Goal: Book appointment/travel/reservation

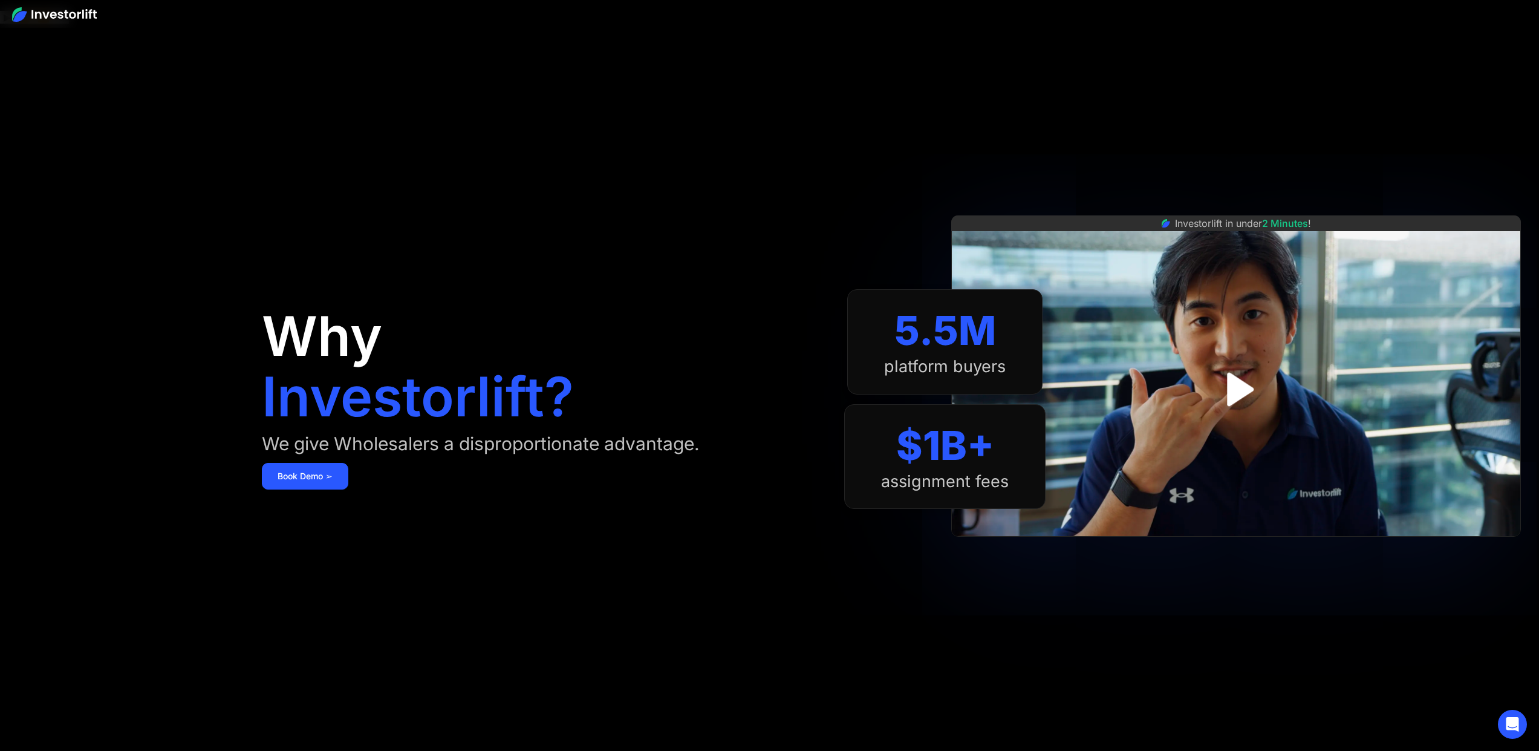
click at [80, 11] on img at bounding box center [54, 14] width 85 height 15
click at [307, 463] on link "Book Demo ➢" at bounding box center [305, 476] width 86 height 27
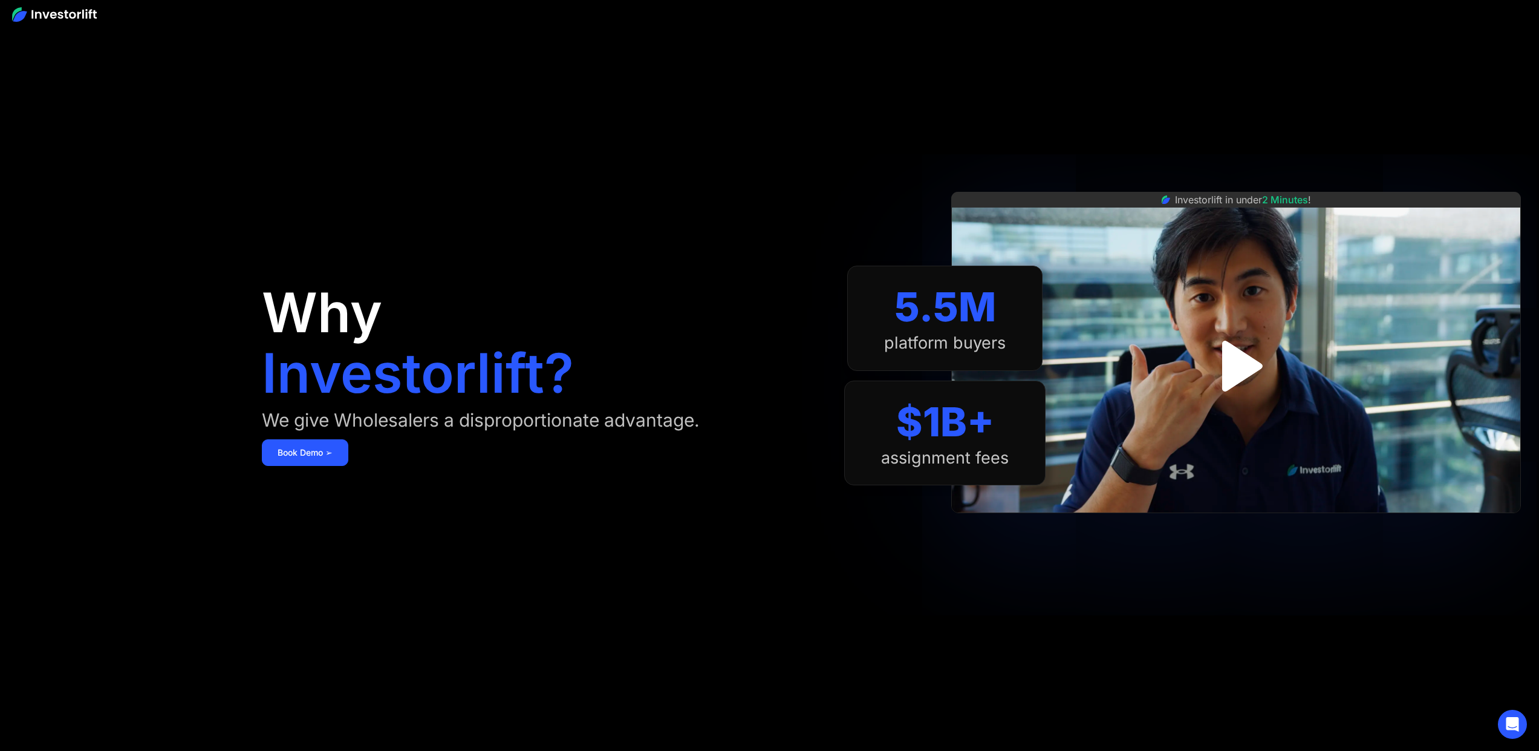
click at [1248, 377] on img "open lightbox" at bounding box center [1236, 365] width 92 height 92
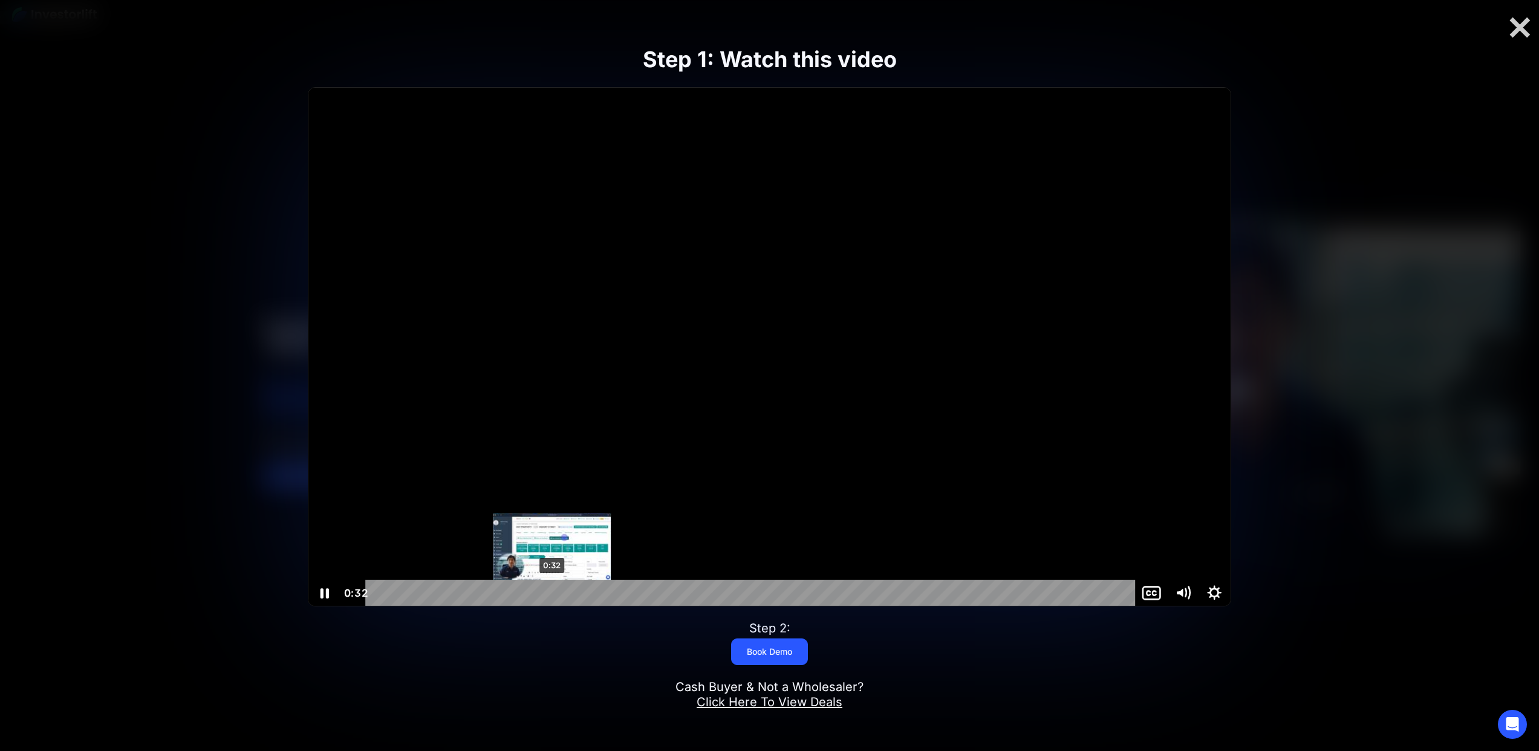
click at [552, 591] on div "0:32" at bounding box center [752, 592] width 751 height 27
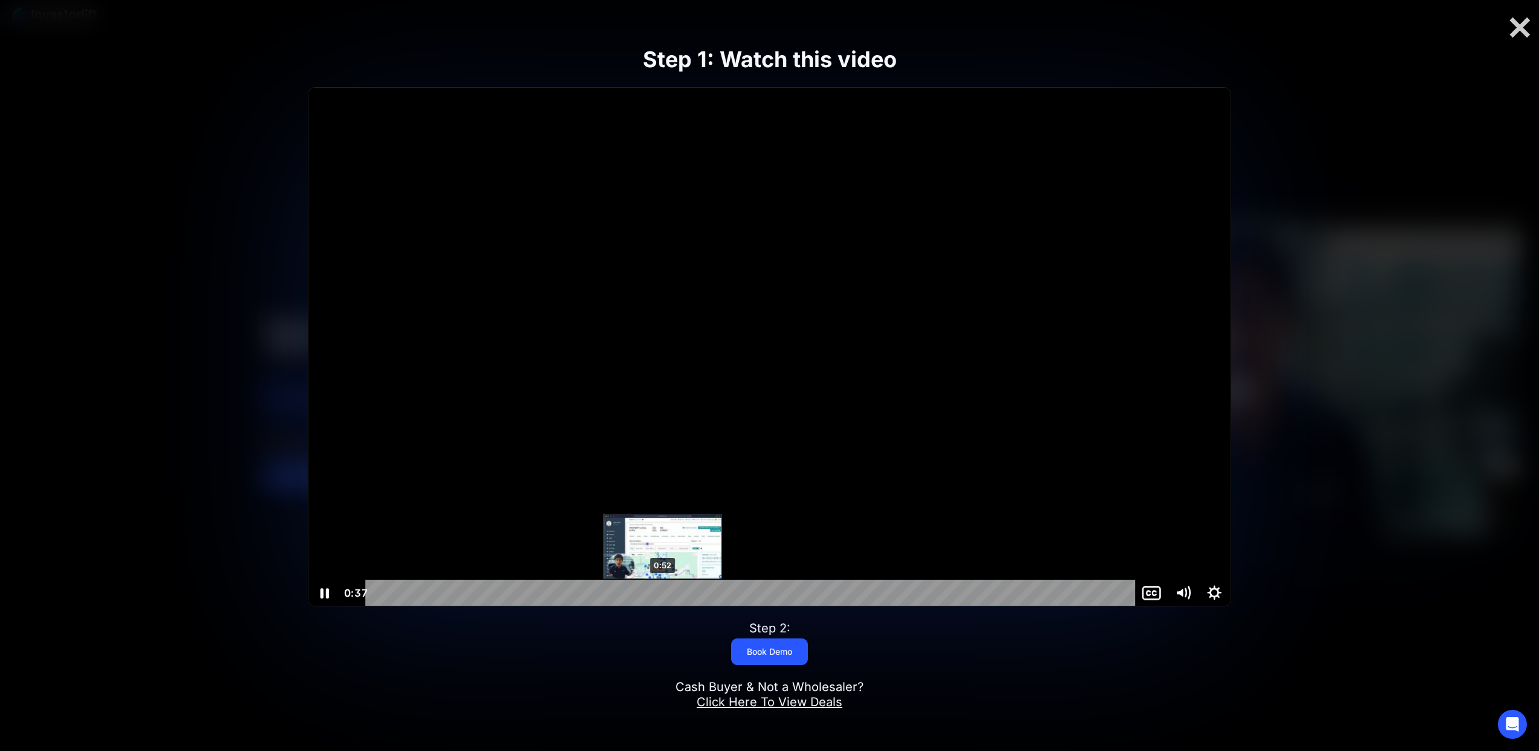
click at [663, 592] on div "0:52" at bounding box center [752, 592] width 751 height 27
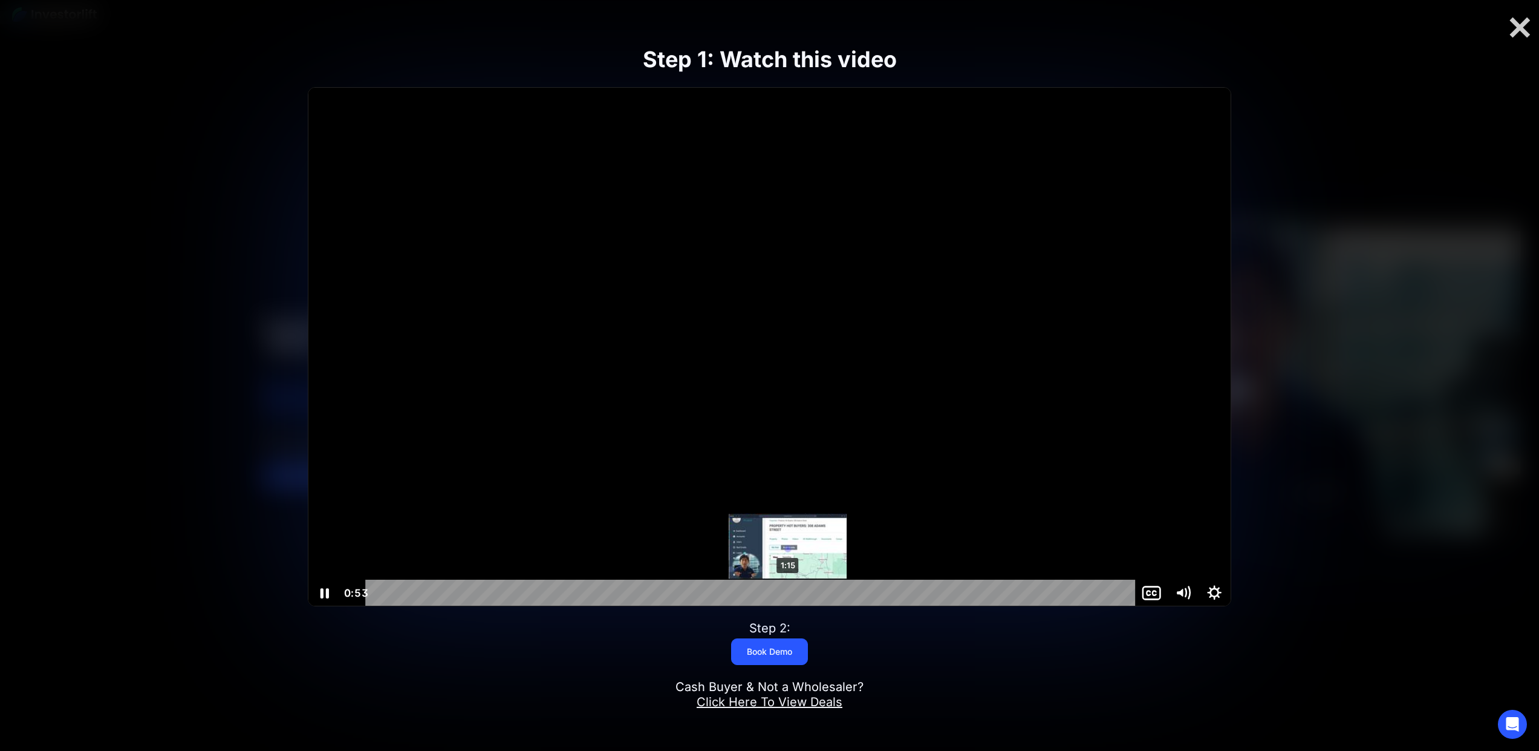
click at [789, 593] on div "1:15" at bounding box center [752, 592] width 751 height 27
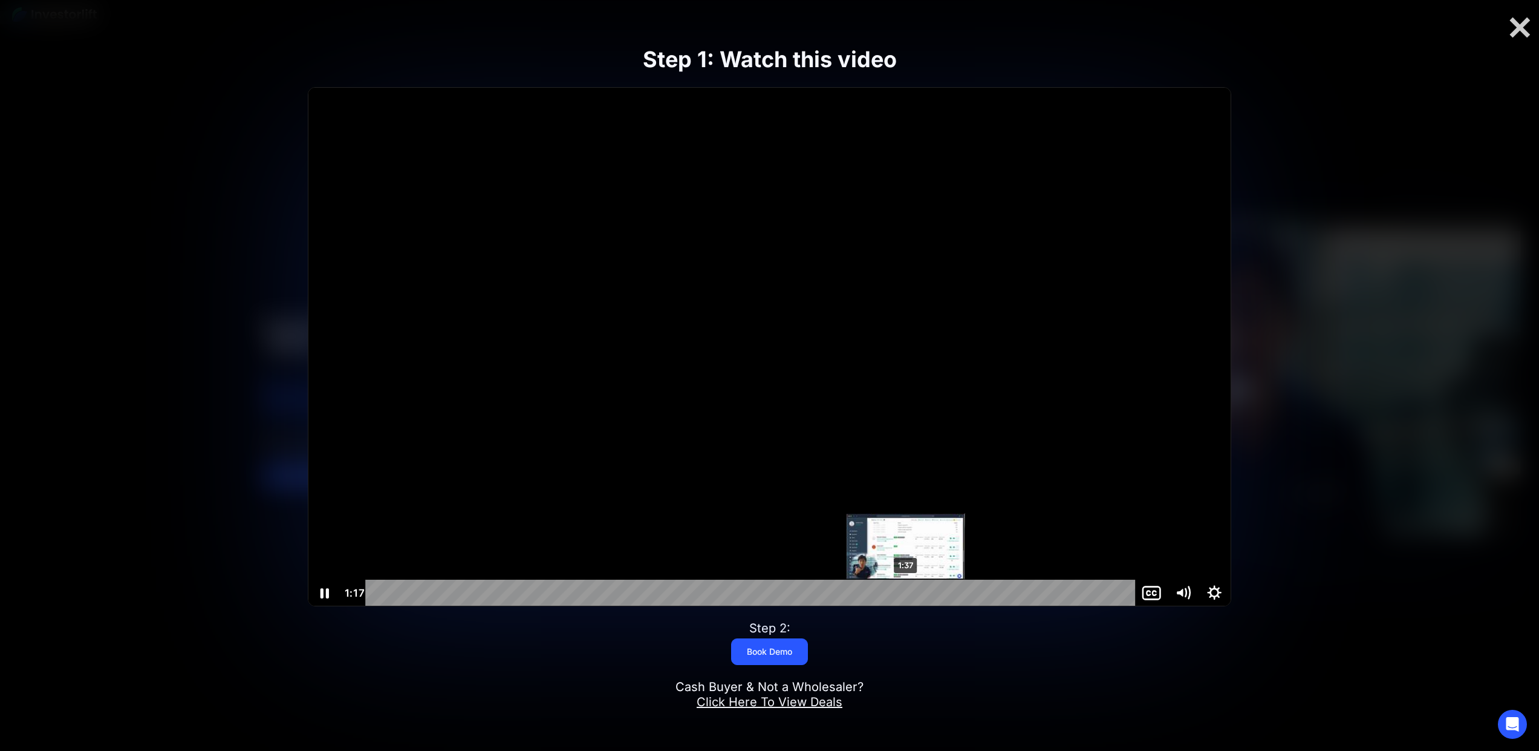
click at [906, 590] on div "1:37" at bounding box center [752, 592] width 751 height 27
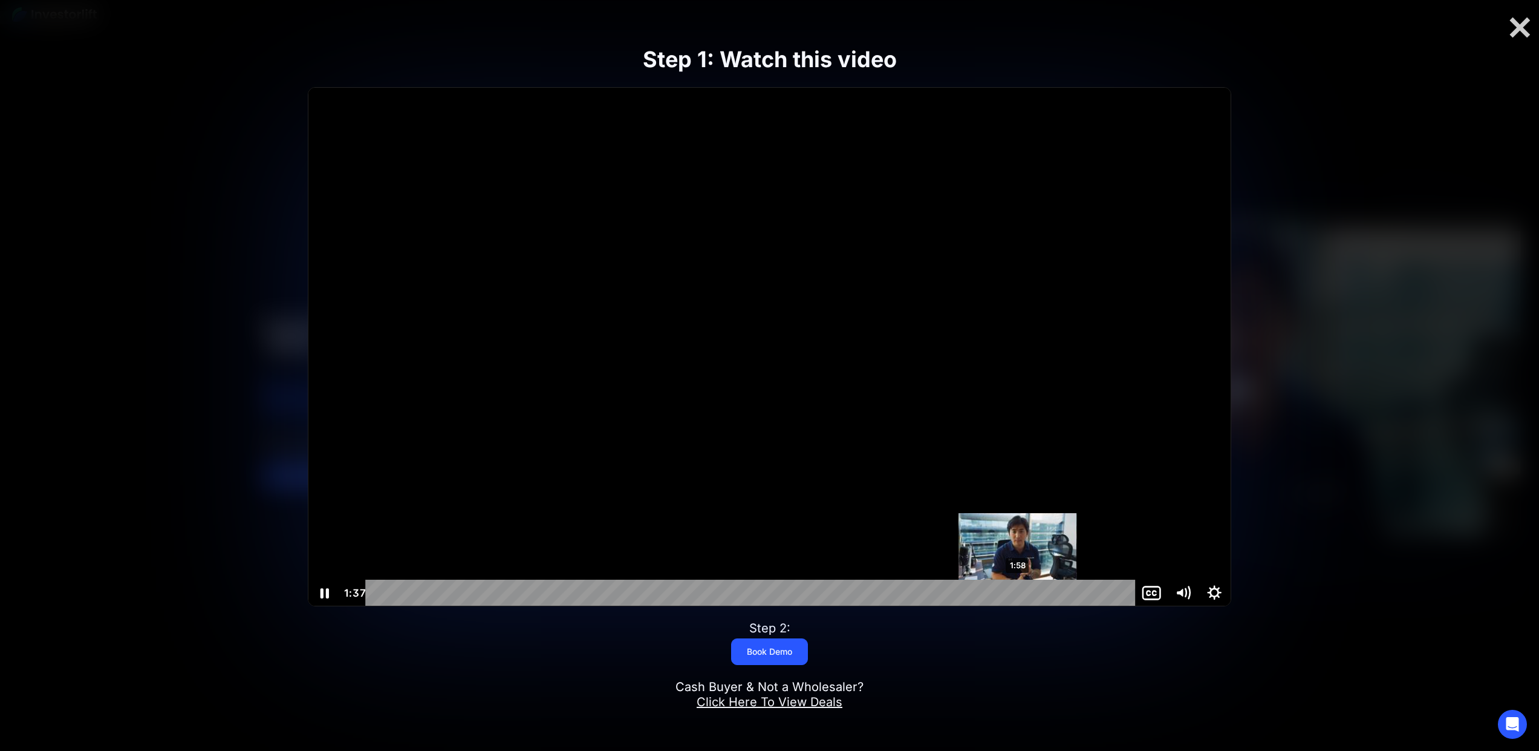
click at [1019, 588] on div "1:58" at bounding box center [752, 592] width 751 height 27
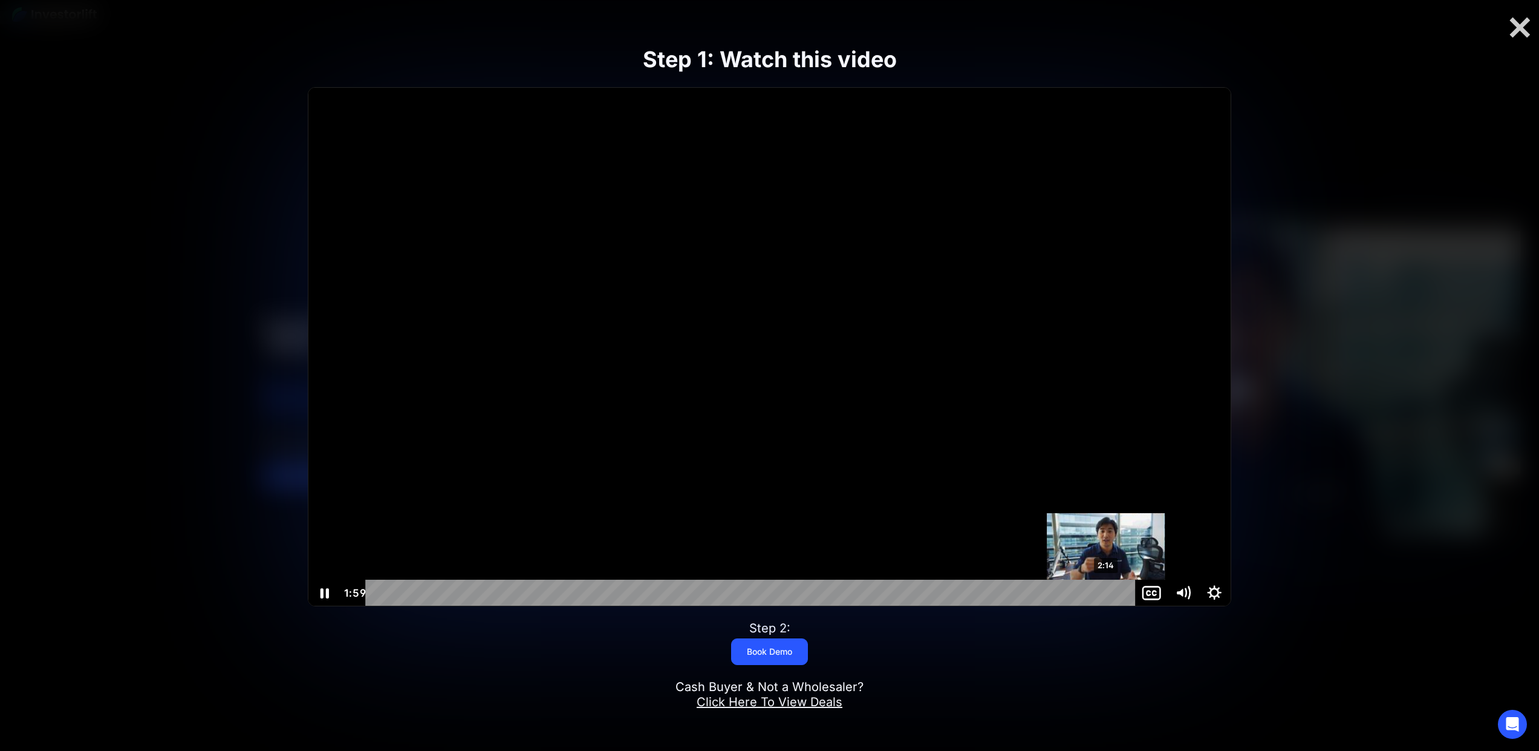
click at [1107, 591] on div "2:14" at bounding box center [752, 592] width 751 height 27
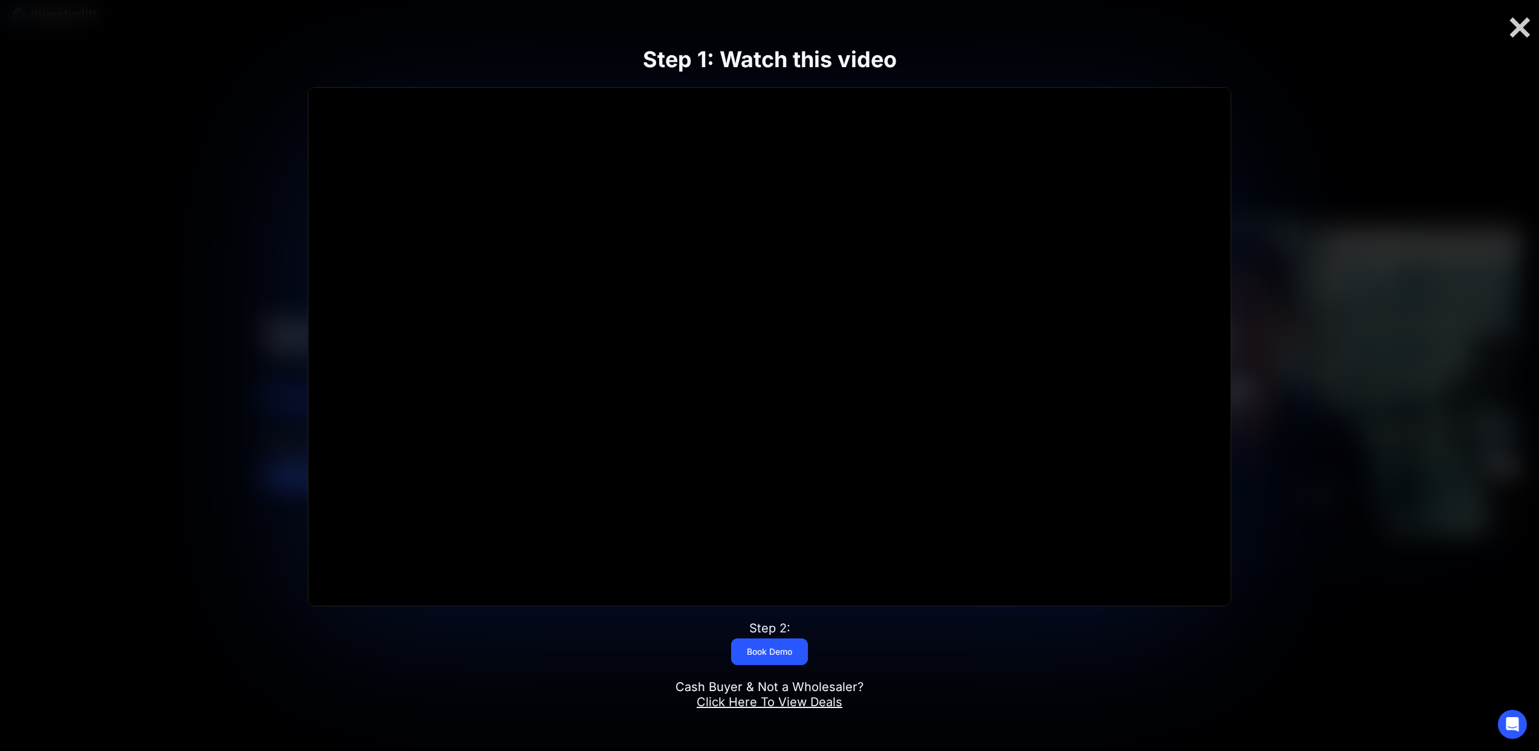
click at [772, 702] on link "Click Here To View Deals" at bounding box center [770, 701] width 146 height 15
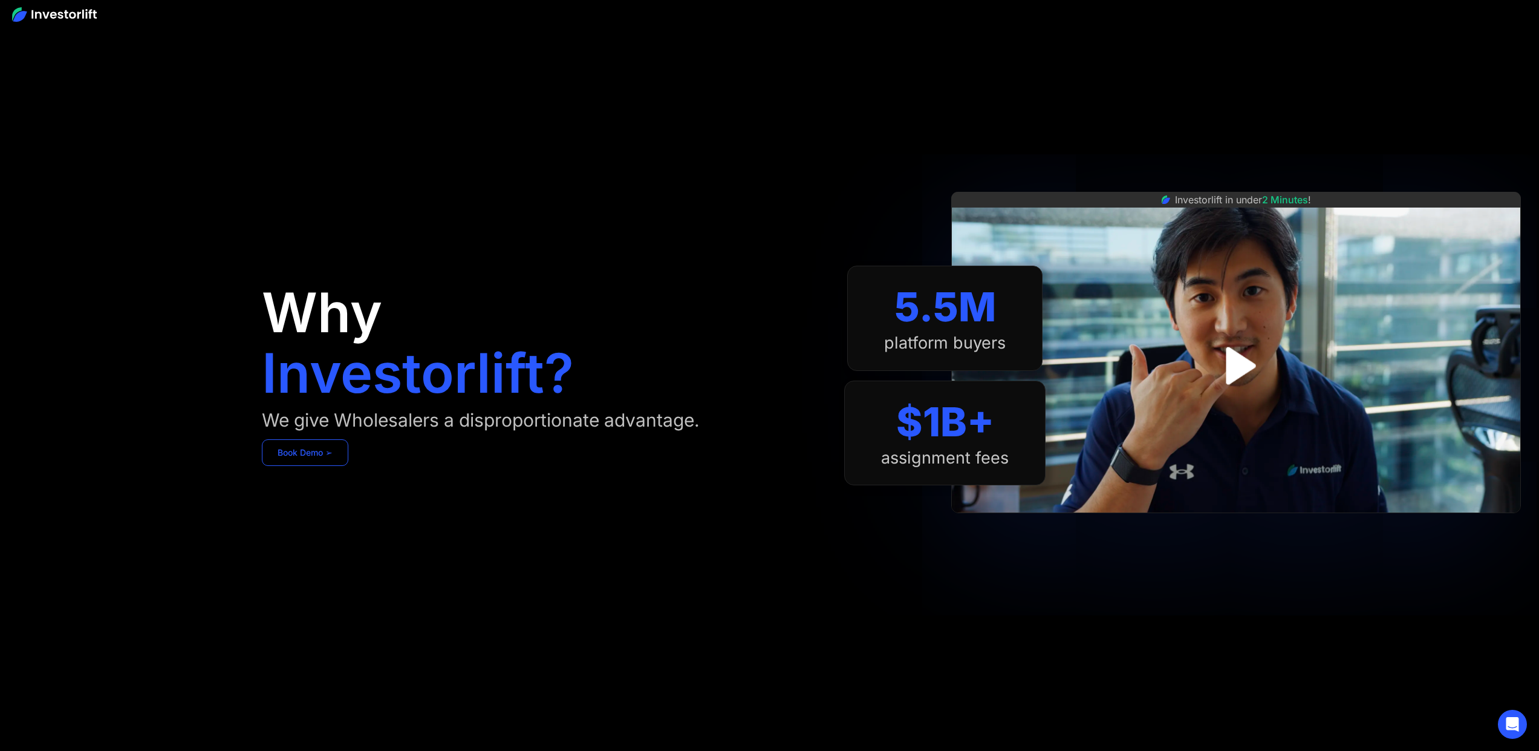
click at [322, 458] on link "Book Demo ➢" at bounding box center [305, 452] width 86 height 27
click at [321, 454] on link "Book Demo ➢" at bounding box center [305, 452] width 86 height 27
